Goal: Task Accomplishment & Management: Manage account settings

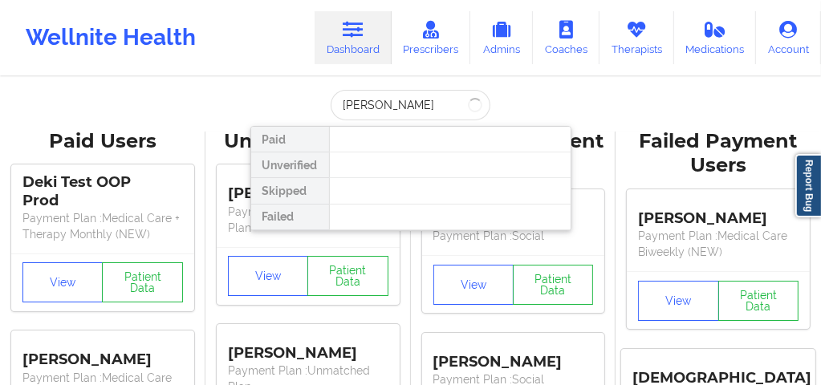
type input "[PERSON_NAME]"
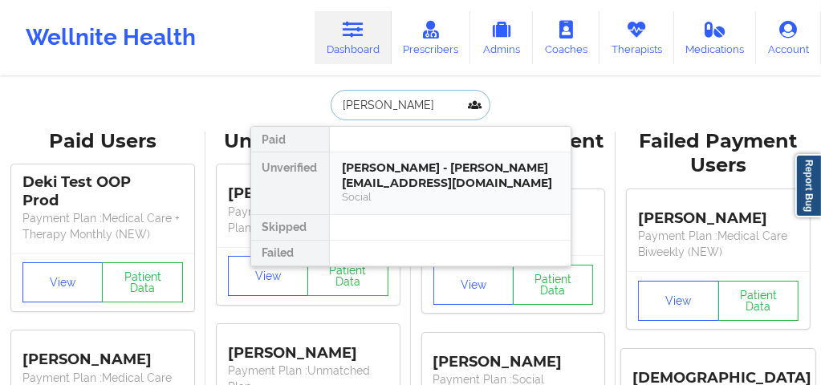
click at [395, 173] on div "[PERSON_NAME] - [PERSON_NAME][EMAIL_ADDRESS][DOMAIN_NAME]" at bounding box center [450, 176] width 215 height 30
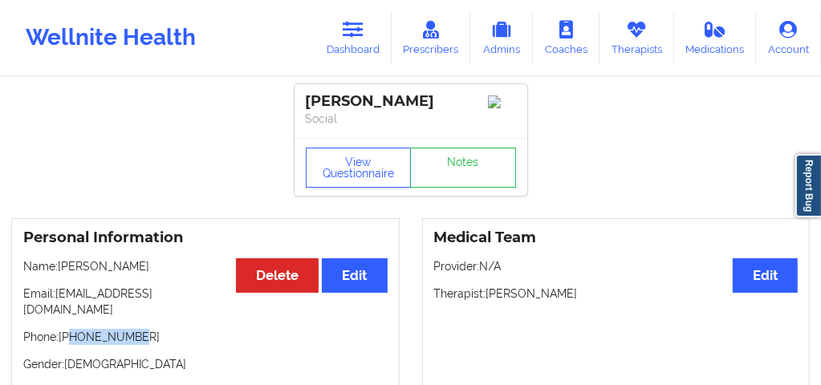
drag, startPoint x: 137, startPoint y: 328, endPoint x: 70, endPoint y: 327, distance: 67.5
click at [70, 329] on p "Phone: [PHONE_NUMBER]" at bounding box center [205, 337] width 365 height 16
copy p "7043510622"
click at [646, 32] on icon at bounding box center [636, 30] width 21 height 18
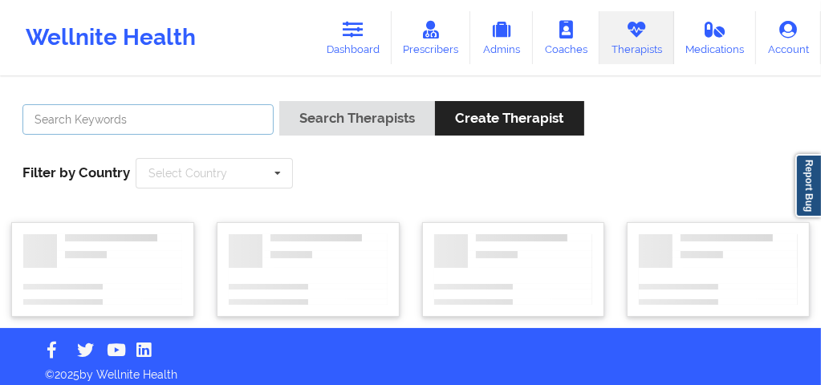
click at [230, 116] on input "text" at bounding box center [147, 119] width 251 height 31
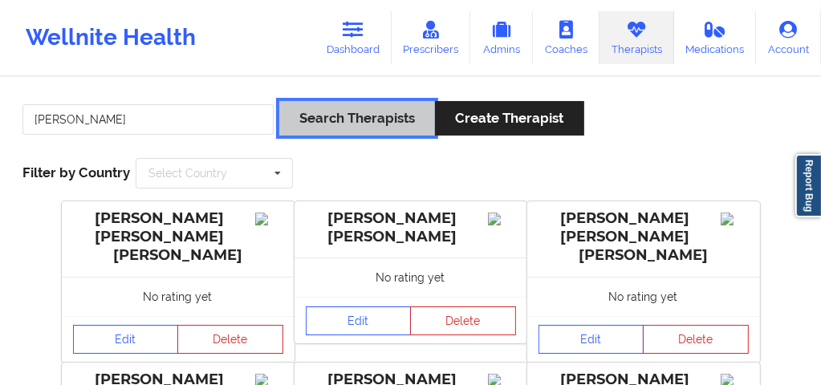
click at [364, 117] on button "Search Therapists" at bounding box center [357, 118] width 156 height 35
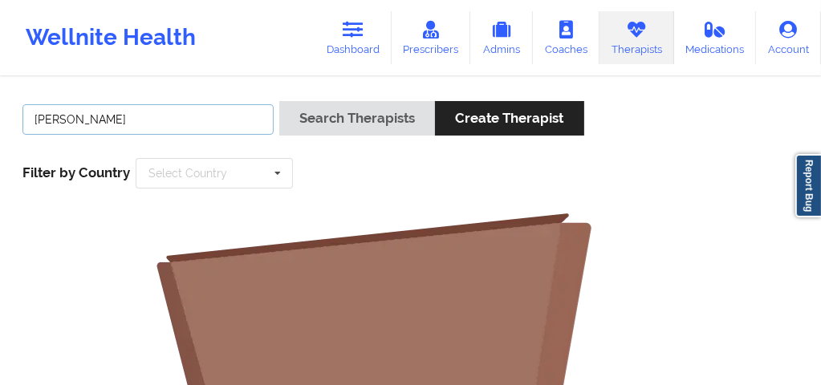
click at [149, 120] on input "[PERSON_NAME]" at bounding box center [147, 119] width 251 height 31
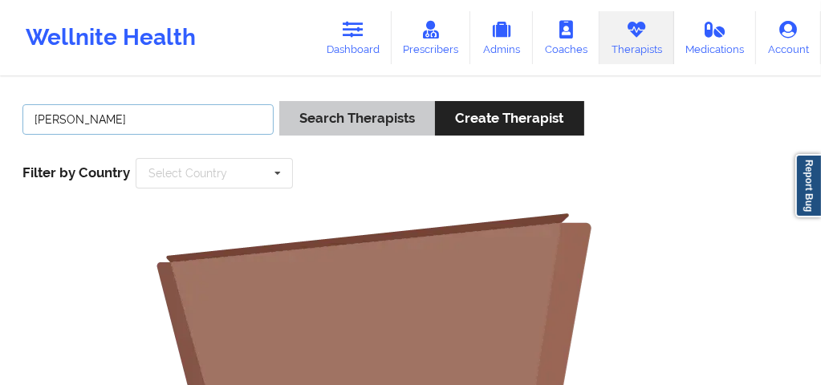
type input "[PERSON_NAME]"
click at [329, 125] on button "Search Therapists" at bounding box center [357, 118] width 156 height 35
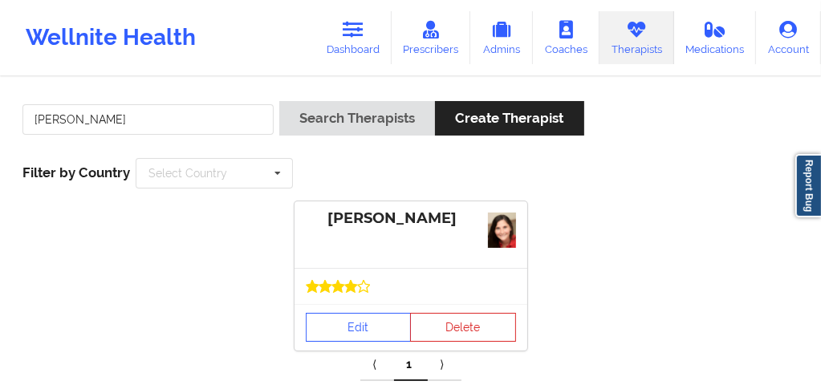
click at [346, 314] on div "Edit Delete" at bounding box center [411, 327] width 233 height 47
click at [348, 305] on div "Edit Delete" at bounding box center [411, 327] width 233 height 47
click at [348, 327] on link "Edit" at bounding box center [359, 327] width 106 height 29
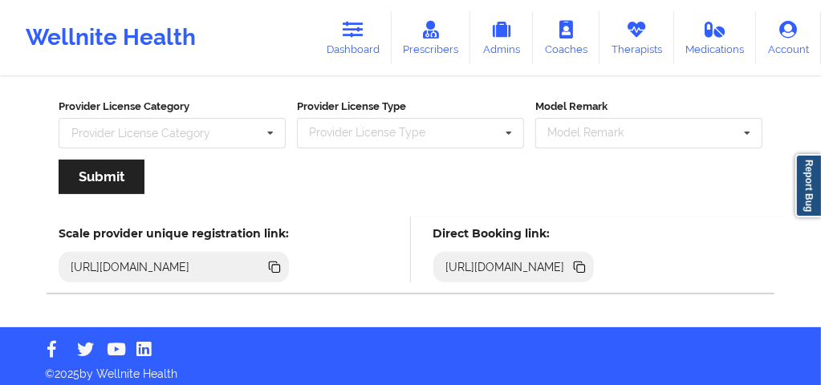
scroll to position [334, 0]
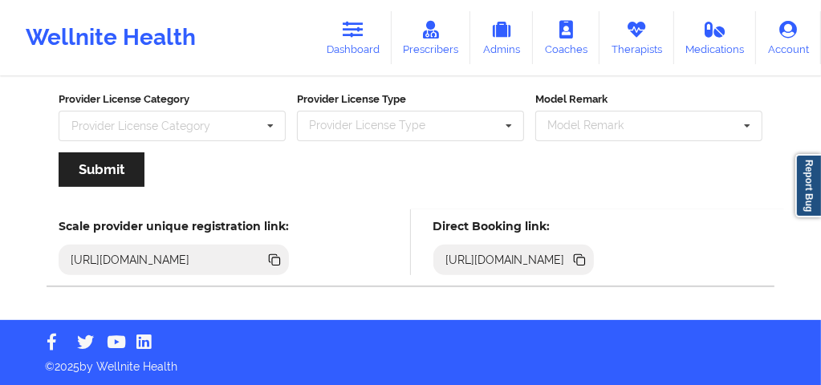
click at [589, 264] on icon at bounding box center [580, 260] width 18 height 18
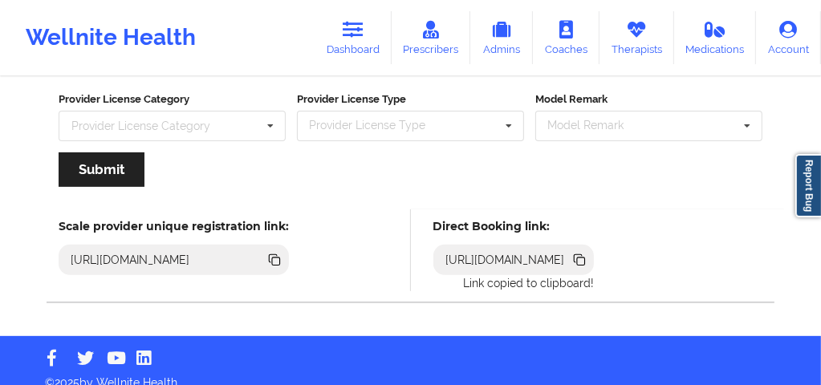
click at [589, 263] on icon at bounding box center [580, 260] width 18 height 18
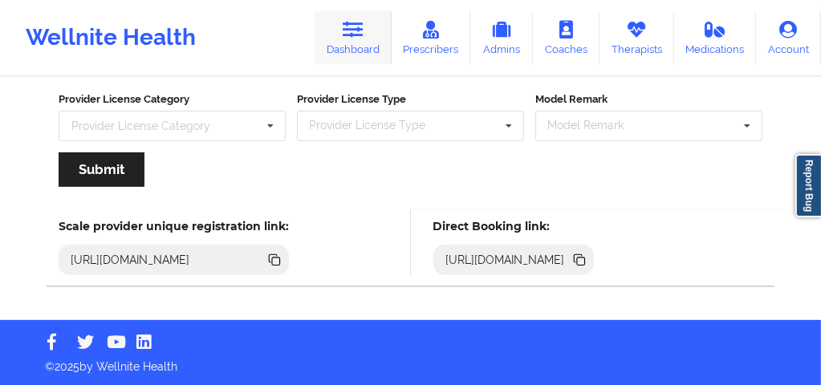
click at [370, 48] on link "Dashboard" at bounding box center [353, 37] width 77 height 53
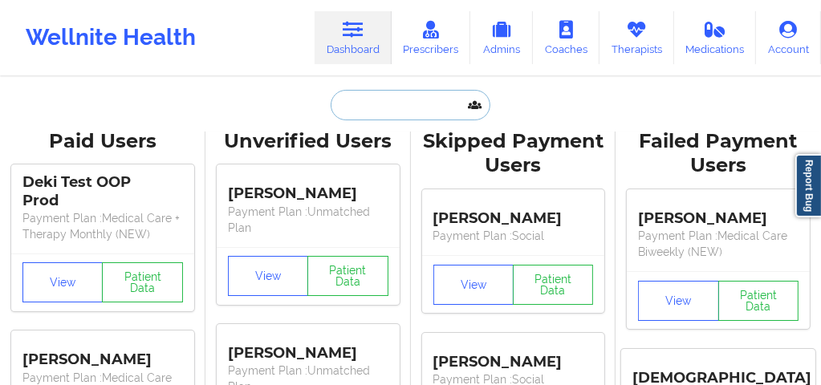
click at [389, 90] on input "text" at bounding box center [410, 105] width 159 height 31
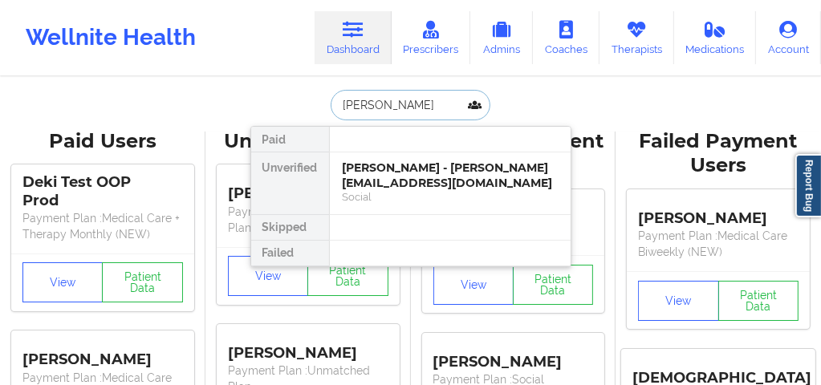
type input "[PERSON_NAME]"
click at [422, 190] on div "Social" at bounding box center [450, 197] width 215 height 14
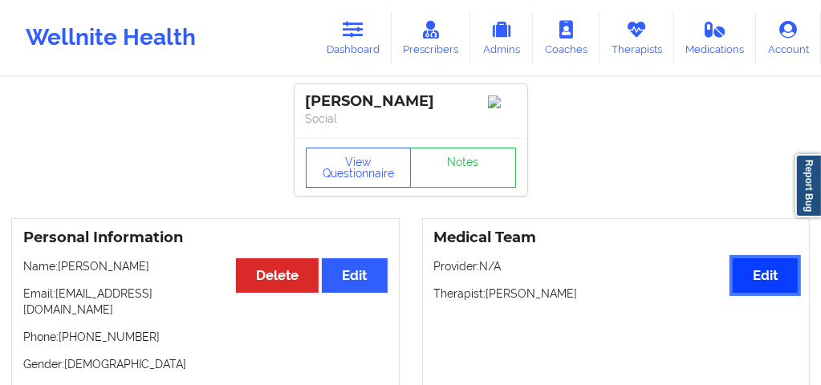
click at [771, 291] on button "Edit" at bounding box center [765, 276] width 65 height 35
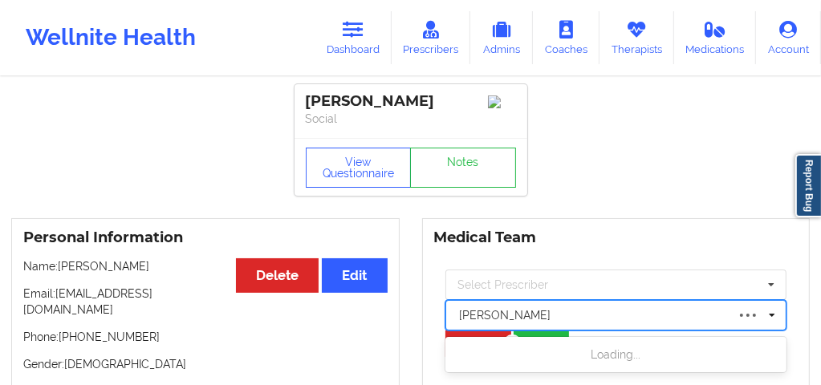
drag, startPoint x: 536, startPoint y: 316, endPoint x: 454, endPoint y: 316, distance: 81.9
click at [454, 316] on div "[PERSON_NAME]" at bounding box center [593, 316] width 283 height 26
click at [520, 322] on div at bounding box center [593, 315] width 267 height 19
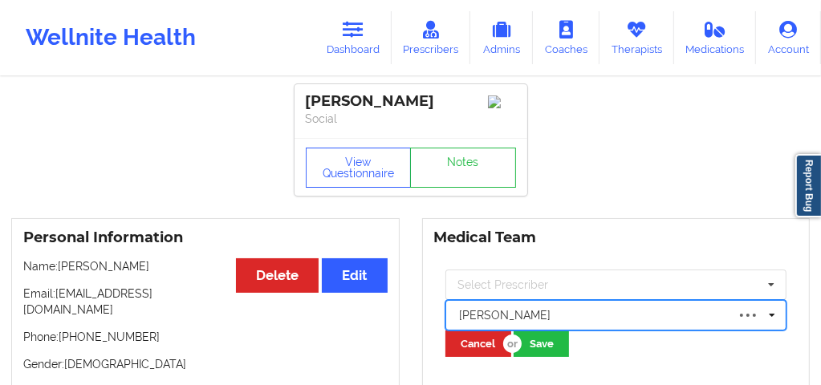
click at [524, 321] on div at bounding box center [593, 315] width 267 height 19
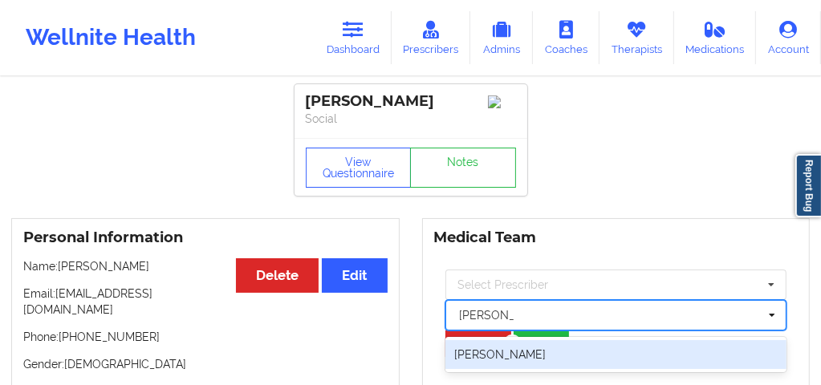
click at [510, 360] on div "[PERSON_NAME]" at bounding box center [617, 354] width 342 height 29
type input "[PERSON_NAME]"
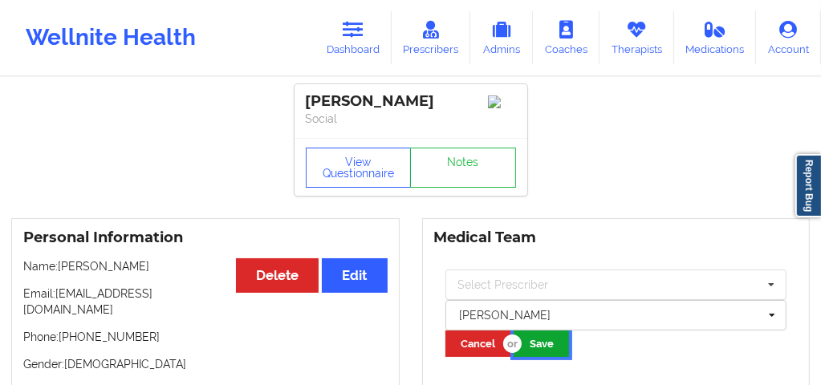
click at [550, 357] on button "Save" at bounding box center [541, 344] width 55 height 26
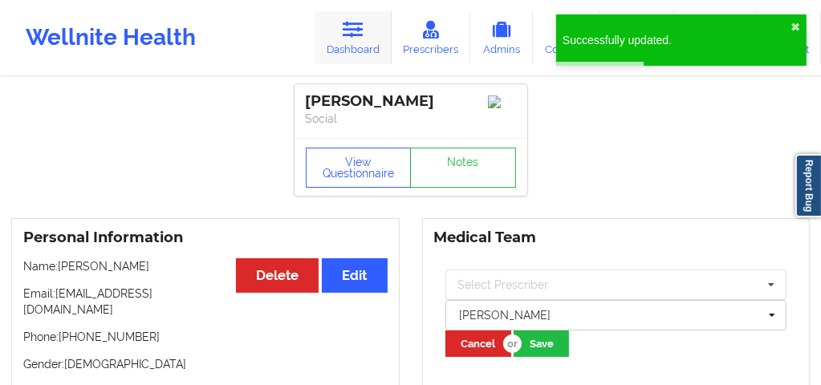
click at [355, 40] on link "Dashboard" at bounding box center [353, 37] width 77 height 53
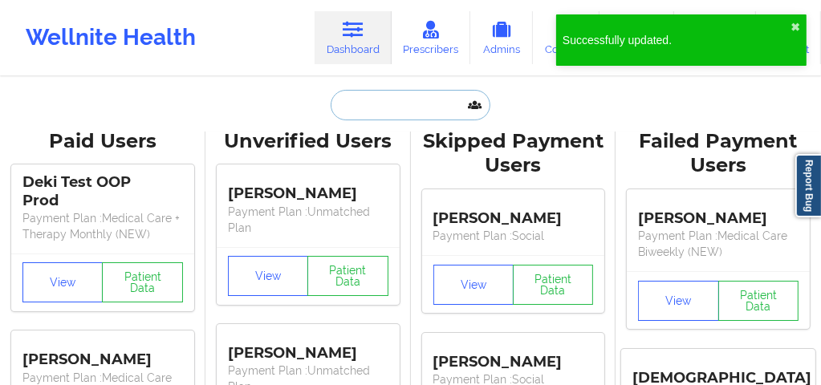
click at [369, 109] on input "text" at bounding box center [410, 105] width 159 height 31
paste input "Alix [PERSON_NAME]"
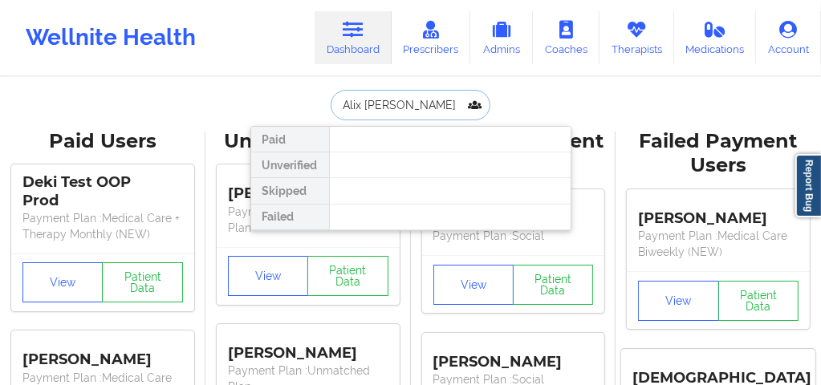
drag, startPoint x: 361, startPoint y: 104, endPoint x: 401, endPoint y: 105, distance: 40.2
click at [401, 105] on input "Alix [PERSON_NAME]" at bounding box center [410, 105] width 159 height 31
type input "[PERSON_NAME]"
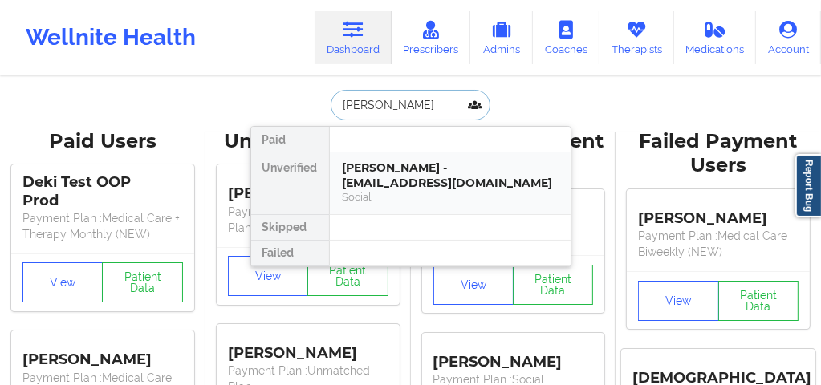
click at [397, 170] on div "[PERSON_NAME] - [EMAIL_ADDRESS][DOMAIN_NAME]" at bounding box center [450, 176] width 215 height 30
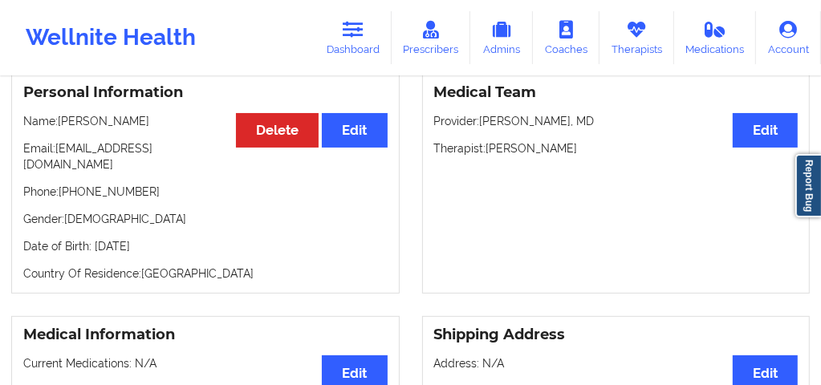
scroll to position [143, 0]
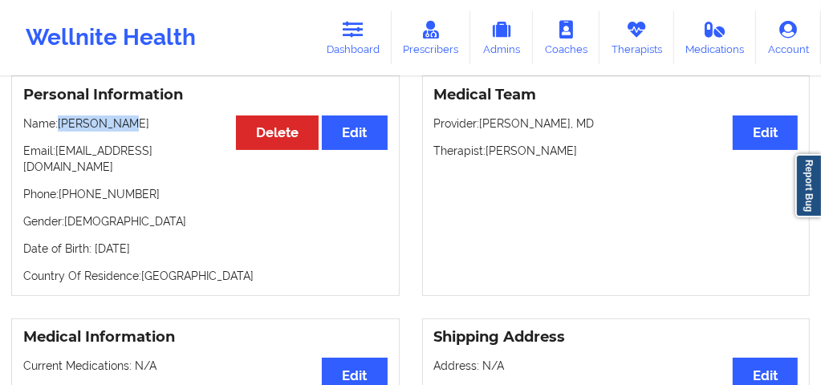
drag, startPoint x: 127, startPoint y: 131, endPoint x: 61, endPoint y: 128, distance: 65.9
click at [61, 128] on p "Name: [PERSON_NAME]" at bounding box center [205, 124] width 365 height 16
copy p "[PERSON_NAME]"
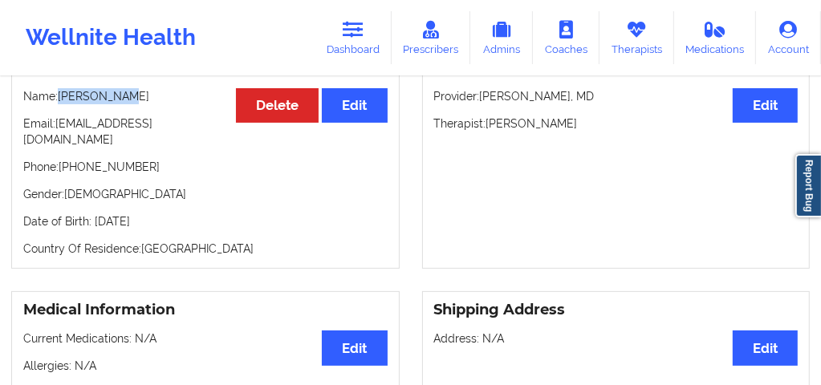
scroll to position [0, 0]
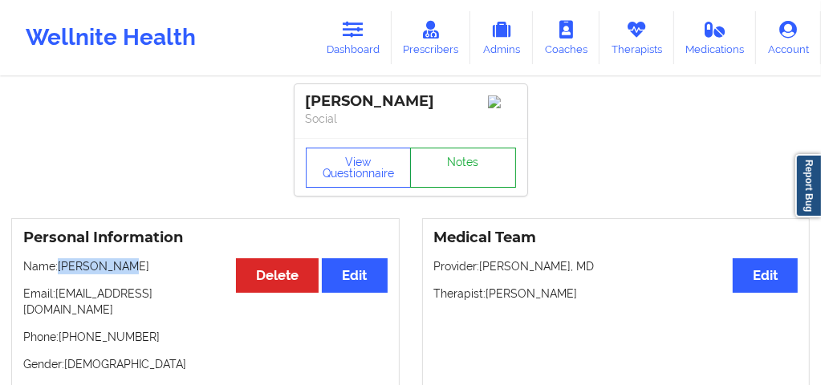
click at [450, 173] on link "Notes" at bounding box center [463, 168] width 106 height 40
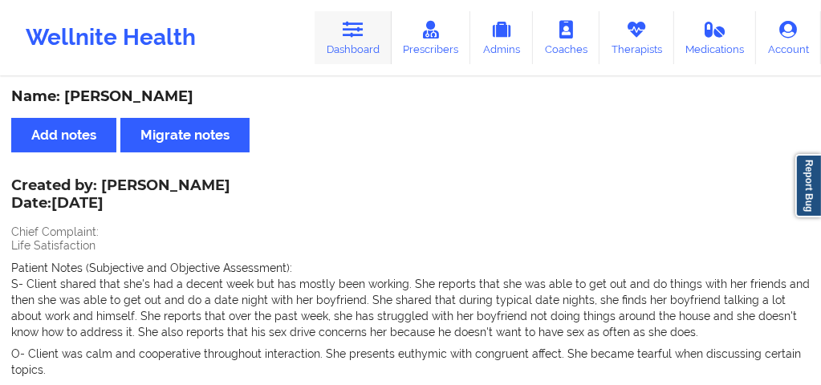
click at [371, 34] on link "Dashboard" at bounding box center [353, 37] width 77 height 53
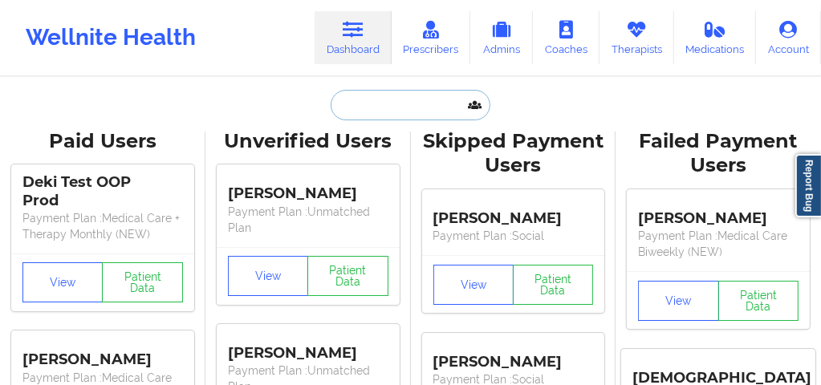
click at [375, 108] on input "text" at bounding box center [410, 105] width 159 height 31
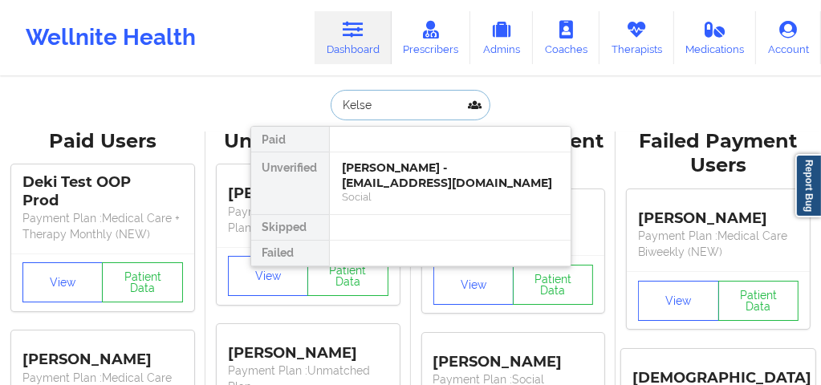
type input "[PERSON_NAME]"
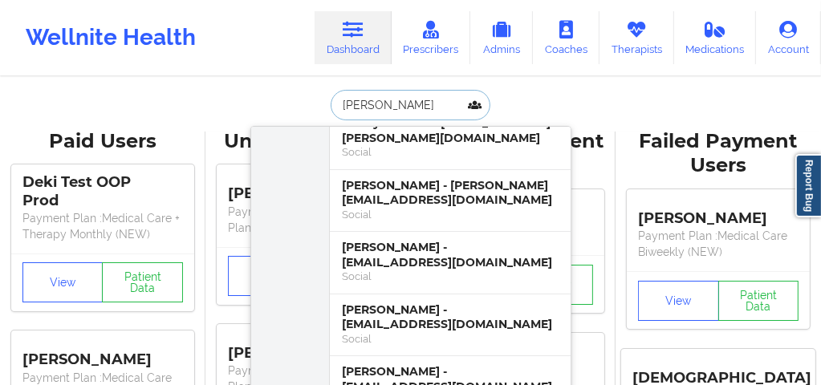
scroll to position [193, 0]
click at [391, 245] on div "[PERSON_NAME] - [EMAIL_ADDRESS][DOMAIN_NAME]" at bounding box center [450, 254] width 215 height 30
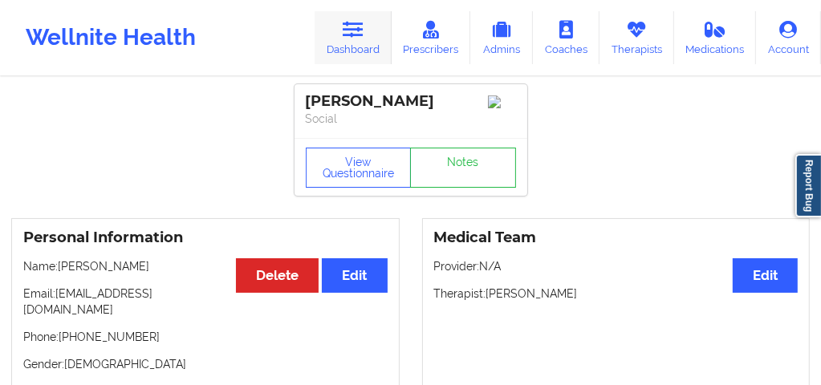
click at [364, 32] on icon at bounding box center [353, 30] width 21 height 18
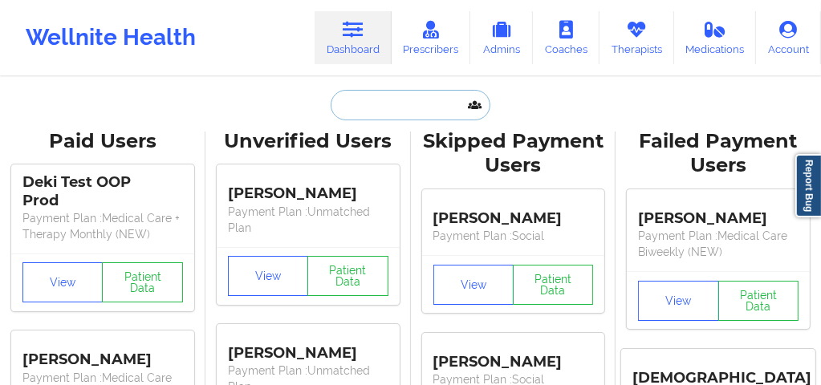
click at [374, 107] on input "text" at bounding box center [410, 105] width 159 height 31
paste input "[PERSON_NAME]"
type input "[PERSON_NAME]"
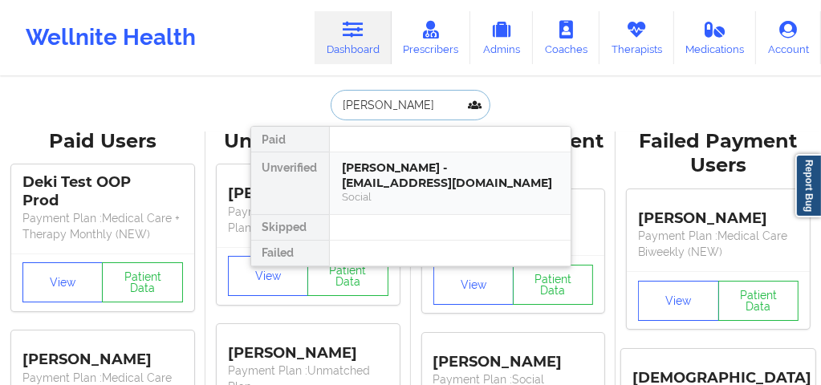
click at [408, 177] on div "[PERSON_NAME] - [EMAIL_ADDRESS][DOMAIN_NAME]" at bounding box center [450, 176] width 215 height 30
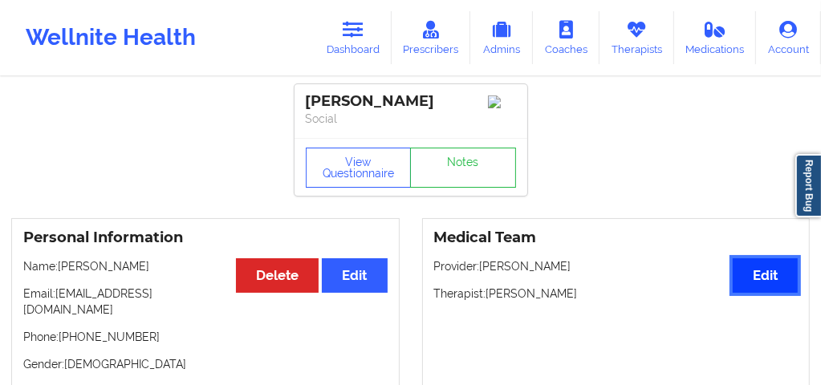
click at [768, 290] on button "Edit" at bounding box center [765, 276] width 65 height 35
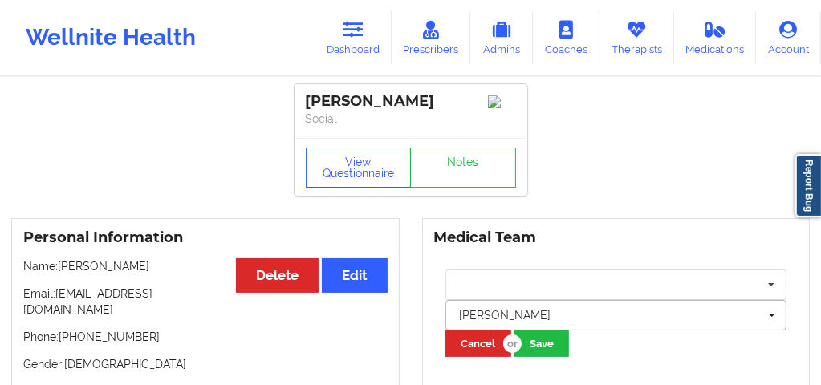
click at [576, 318] on div at bounding box center [609, 315] width 299 height 19
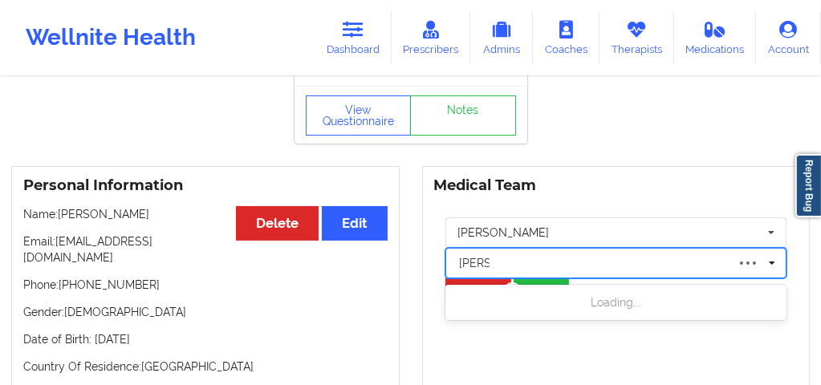
scroll to position [53, 0]
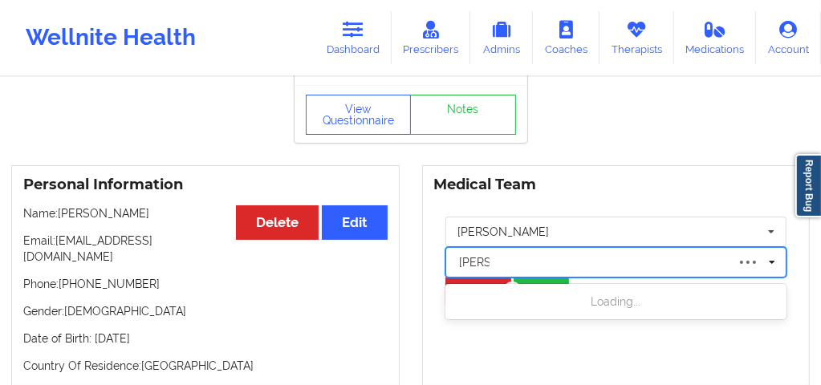
type input "[PERSON_NAME]"
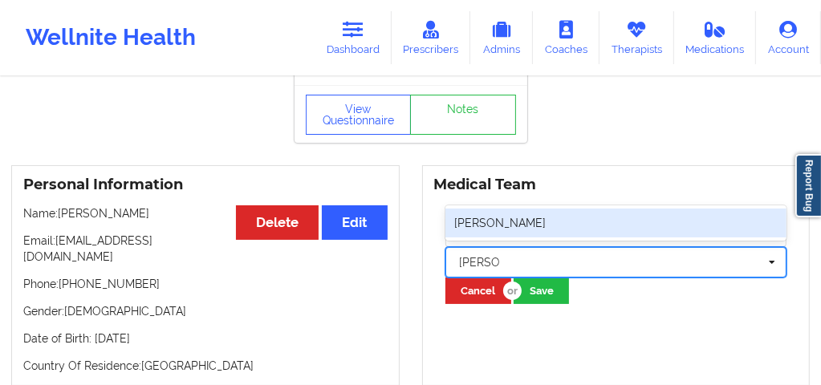
click at [501, 226] on div "[PERSON_NAME]" at bounding box center [617, 223] width 342 height 29
type input "[PERSON_NAME]"
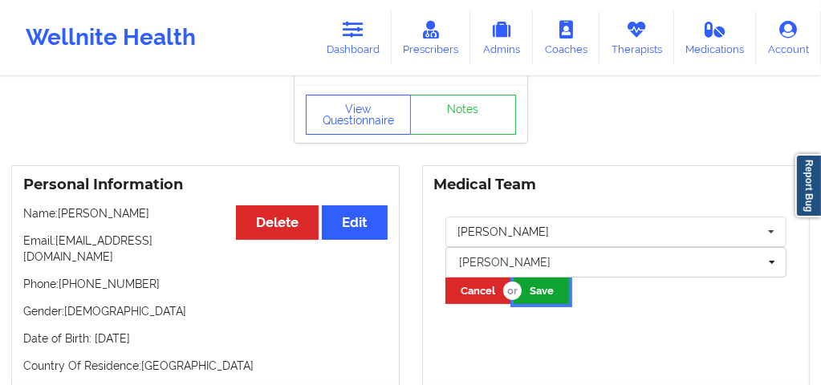
click at [546, 292] on button "Save" at bounding box center [541, 291] width 55 height 26
click at [365, 51] on link "Dashboard" at bounding box center [353, 37] width 77 height 53
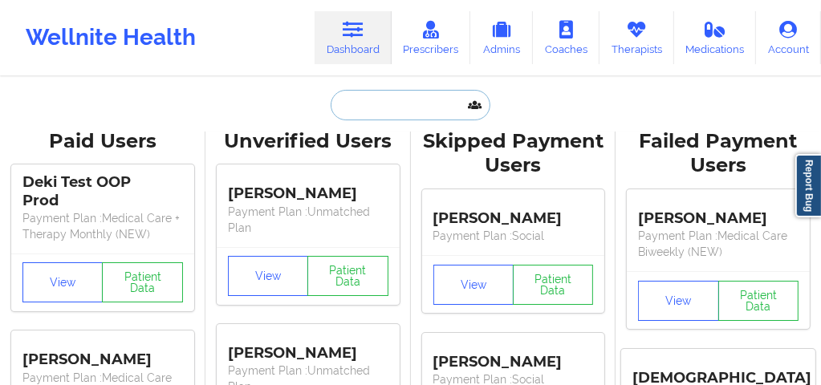
click at [361, 112] on input "text" at bounding box center [410, 105] width 159 height 31
paste input "ASTHARTE [PERSON_NAME]"
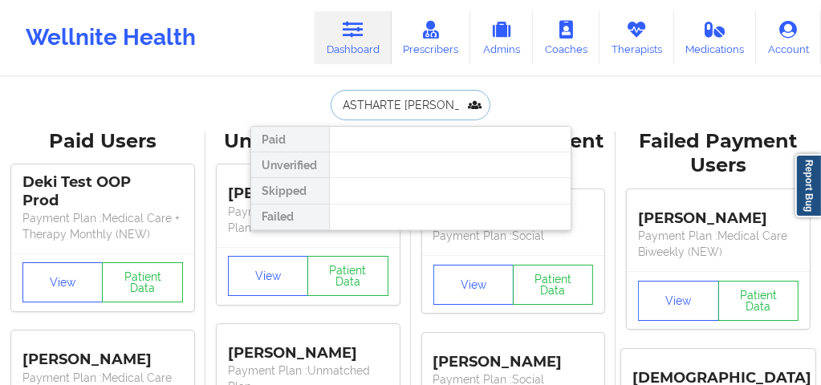
click at [339, 104] on input "ASTHARTE [PERSON_NAME]" at bounding box center [410, 105] width 159 height 31
drag, startPoint x: 401, startPoint y: 108, endPoint x: 467, endPoint y: 108, distance: 65.8
click at [467, 108] on input "ASTHARTE [PERSON_NAME]" at bounding box center [410, 105] width 159 height 31
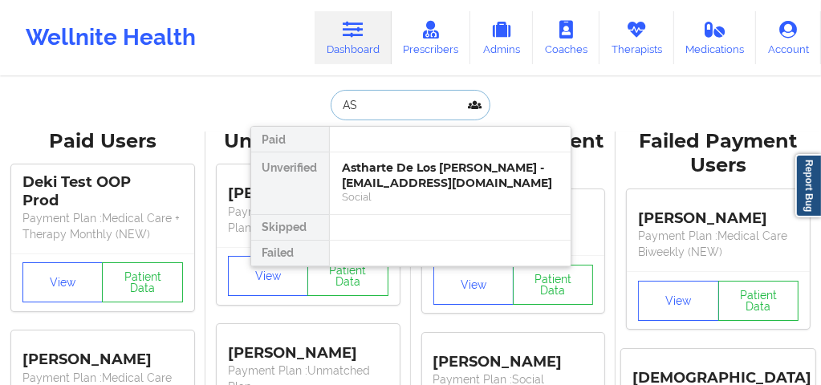
type input "A"
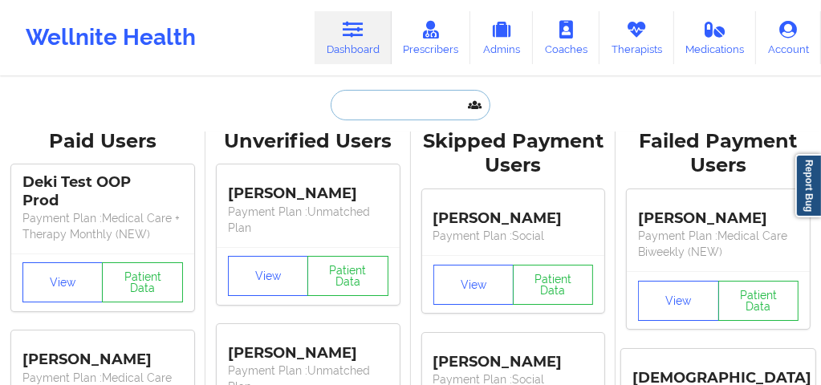
paste input "ASTHARTE [PERSON_NAME]"
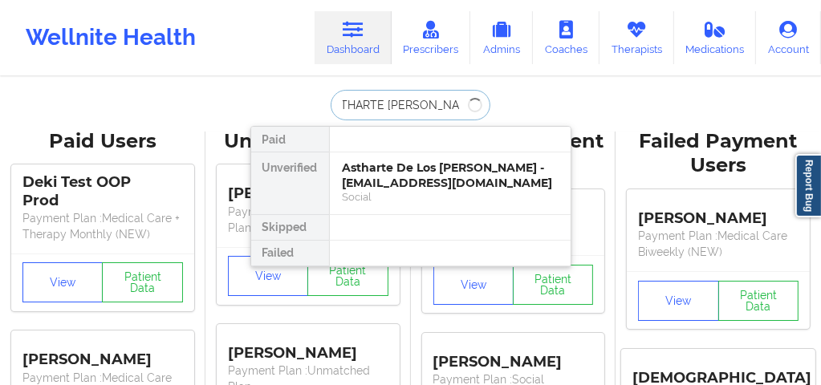
drag, startPoint x: 386, startPoint y: 103, endPoint x: 464, endPoint y: 104, distance: 77.9
click at [464, 104] on input "ASTHARTE [PERSON_NAME]" at bounding box center [410, 105] width 159 height 31
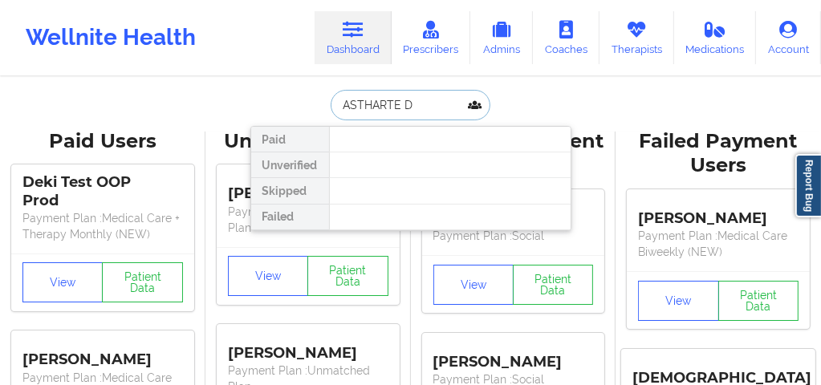
scroll to position [0, 0]
type input "ASTHARTE"
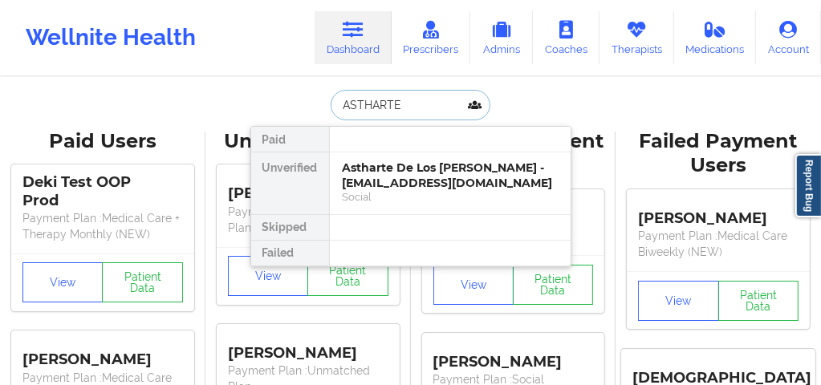
drag, startPoint x: 399, startPoint y: 114, endPoint x: 337, endPoint y: 114, distance: 61.8
click at [337, 114] on input "ASTHARTE" at bounding box center [410, 105] width 159 height 31
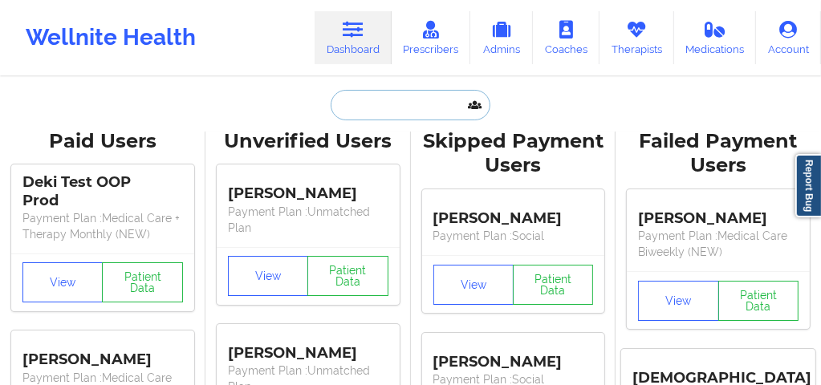
paste input "ASTHARTE [PERSON_NAME]"
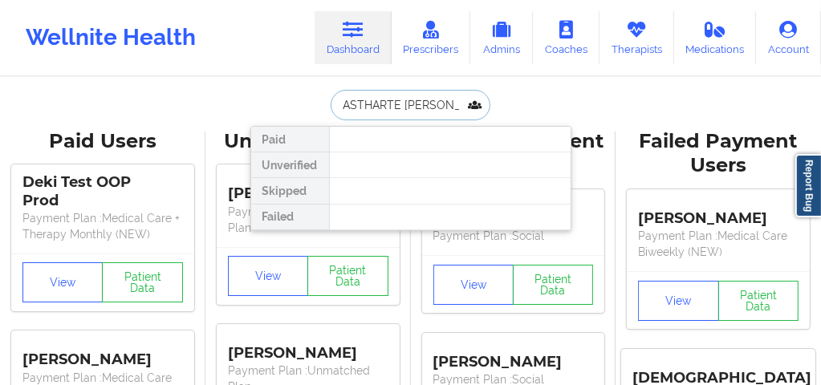
drag, startPoint x: 380, startPoint y: 108, endPoint x: 334, endPoint y: 105, distance: 45.8
click at [334, 105] on input "ASTHARTE [PERSON_NAME]" at bounding box center [410, 105] width 159 height 31
type input "[PERSON_NAME]"
drag, startPoint x: 430, startPoint y: 100, endPoint x: 334, endPoint y: 106, distance: 96.5
click at [334, 106] on input "[PERSON_NAME]" at bounding box center [410, 105] width 159 height 31
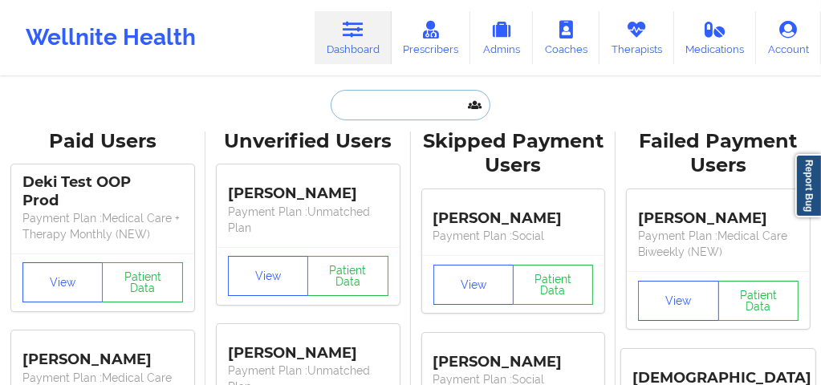
paste input "[EMAIL_ADDRESS][DOMAIN_NAME]"
type input "[EMAIL_ADDRESS][DOMAIN_NAME]"
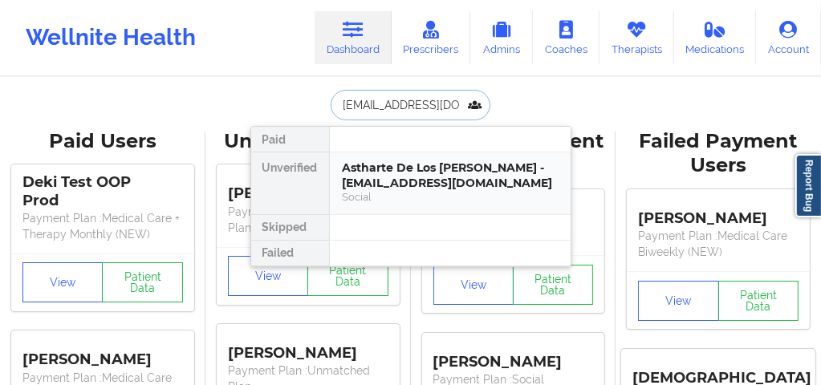
click at [365, 161] on div "Astharte De Los [PERSON_NAME] - [EMAIL_ADDRESS][DOMAIN_NAME]" at bounding box center [450, 176] width 215 height 30
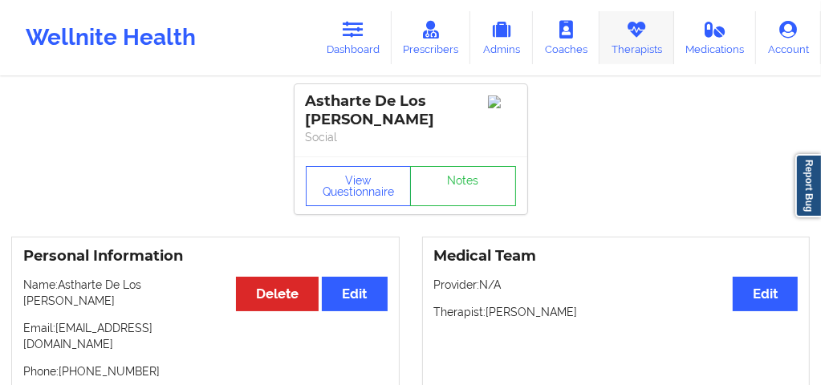
click at [649, 47] on link "Therapists" at bounding box center [637, 37] width 75 height 53
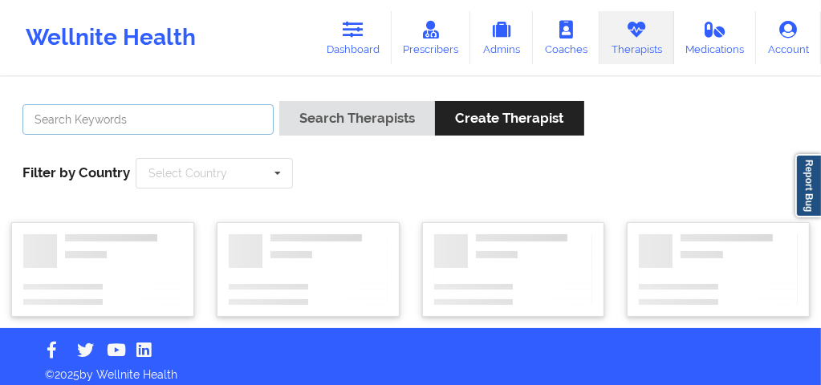
click at [233, 112] on input "text" at bounding box center [147, 119] width 251 height 31
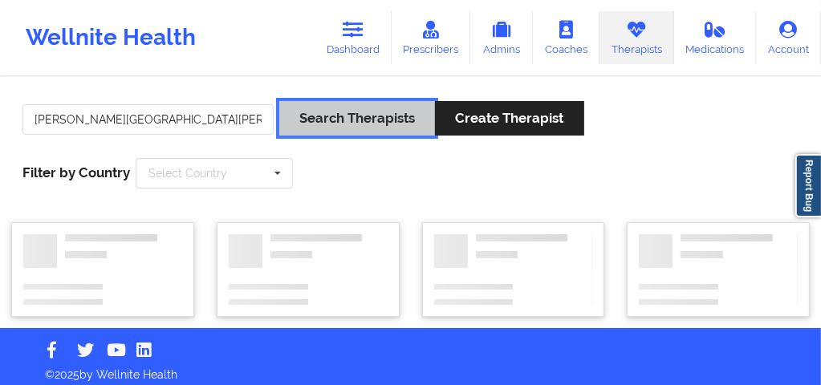
click at [351, 107] on button "Search Therapists" at bounding box center [357, 118] width 156 height 35
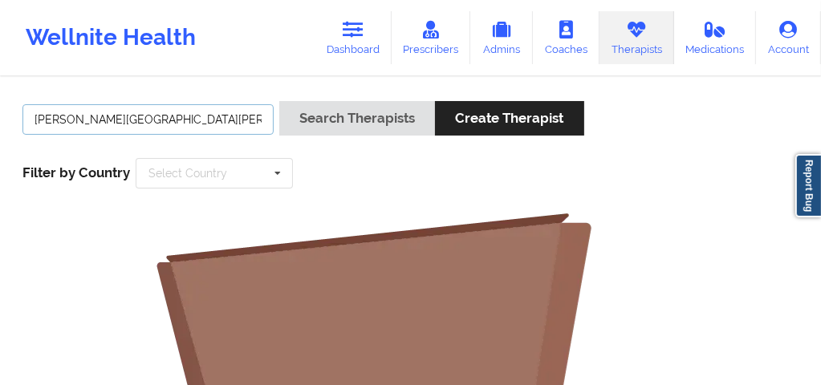
click at [75, 118] on input "[PERSON_NAME][GEOGRAPHIC_DATA][PERSON_NAME]" at bounding box center [147, 119] width 251 height 31
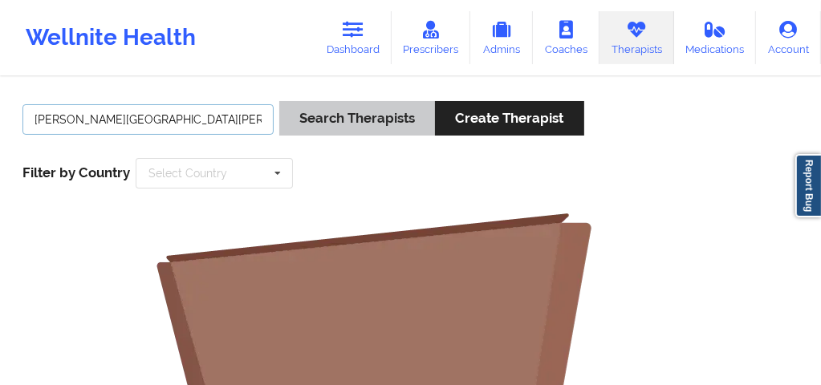
type input "[PERSON_NAME][GEOGRAPHIC_DATA][PERSON_NAME]"
click at [324, 117] on button "Search Therapists" at bounding box center [357, 118] width 156 height 35
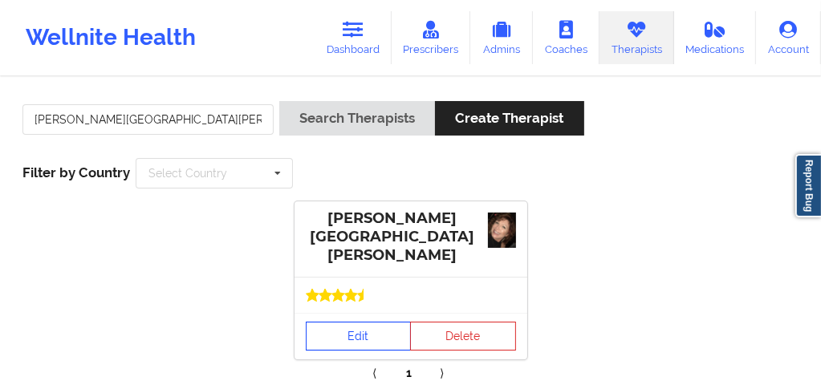
click at [355, 329] on link "Edit" at bounding box center [359, 336] width 106 height 29
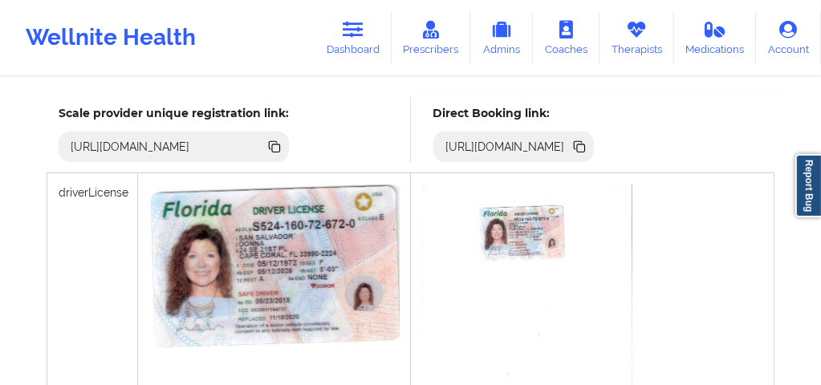
scroll to position [466, 0]
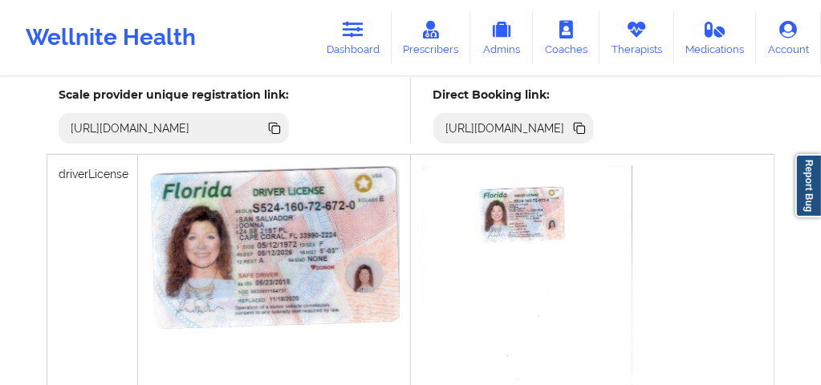
click at [585, 128] on icon at bounding box center [581, 130] width 8 height 8
